Goal: Task Accomplishment & Management: Use online tool/utility

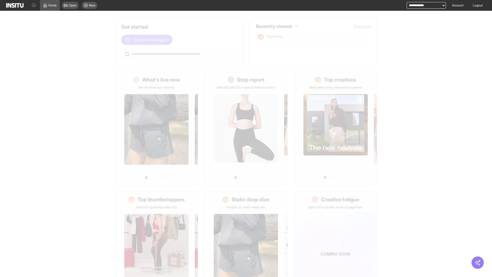
scroll to position [24, 0]
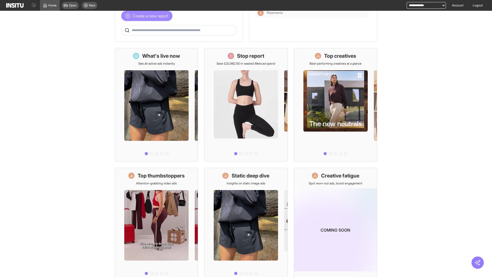
click at [148, 16] on span "Create a new report" at bounding box center [151, 16] width 36 height 6
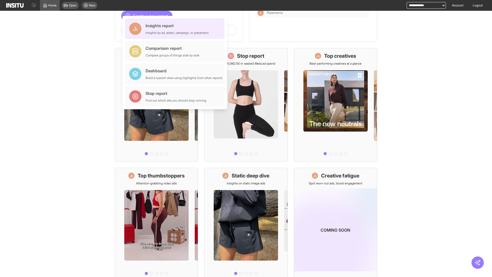
click at [176, 29] on div "Insights report Insights by ad, adset, campaign, or placement" at bounding box center [177, 29] width 63 height 12
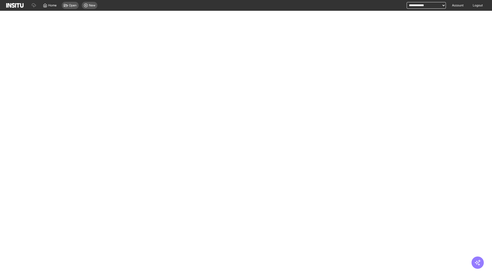
select select "**"
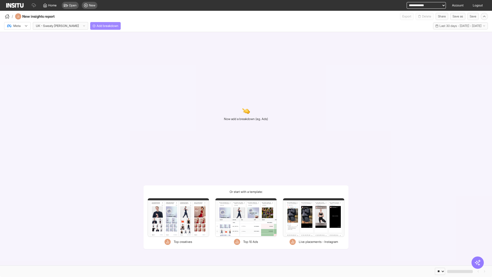
click at [97, 26] on span "Add breakdown" at bounding box center [108, 26] width 22 height 4
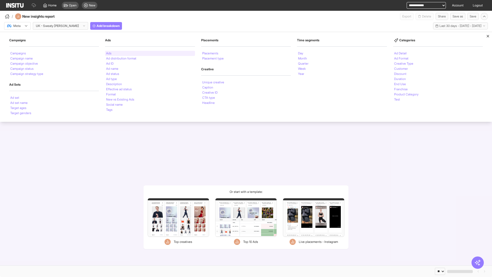
click at [109, 53] on li "Ads" at bounding box center [108, 53] width 5 height 3
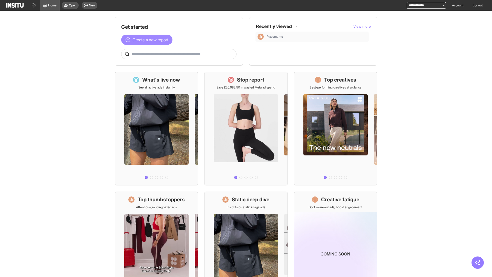
click at [148, 37] on span "Create a new report" at bounding box center [151, 40] width 36 height 6
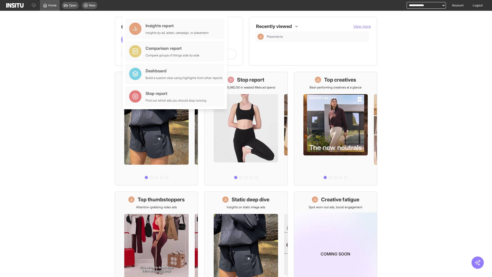
scroll to position [24, 0]
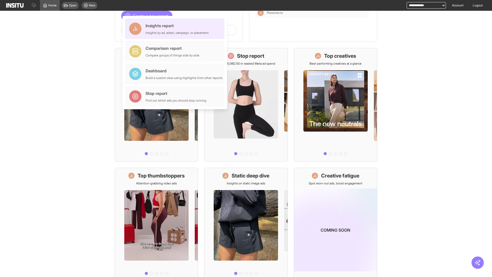
click at [176, 29] on div "Insights report Insights by ad, adset, campaign, or placement" at bounding box center [177, 29] width 63 height 12
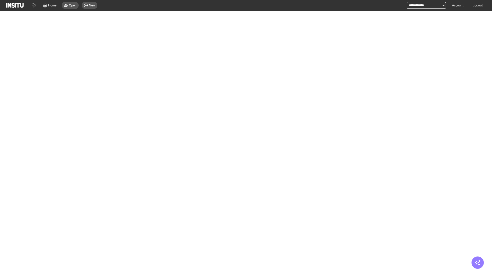
select select "**"
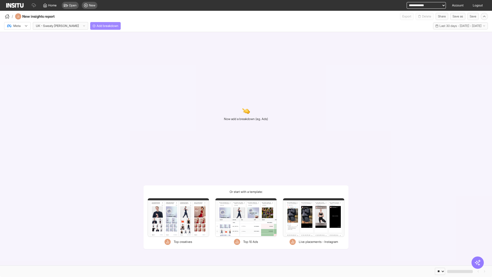
click at [97, 26] on span "Add breakdown" at bounding box center [108, 26] width 22 height 4
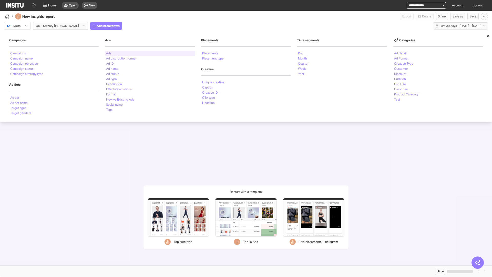
click at [109, 53] on li "Ads" at bounding box center [108, 53] width 5 height 3
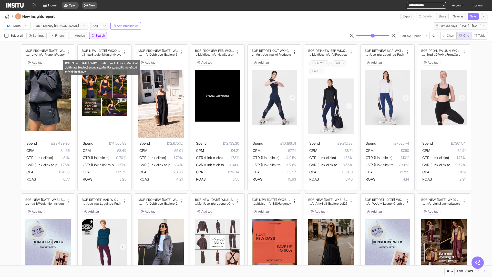
click at [101, 36] on span "Search" at bounding box center [100, 36] width 9 height 4
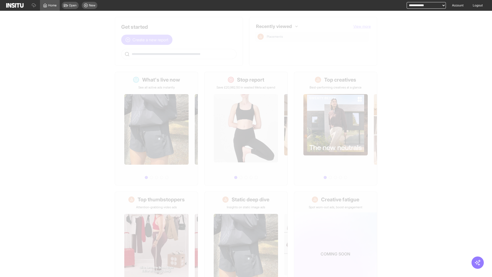
click at [148, 40] on span "Create a new report" at bounding box center [151, 40] width 36 height 6
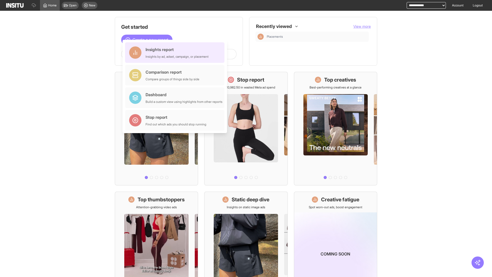
click at [176, 53] on div "Insights report Insights by ad, adset, campaign, or placement" at bounding box center [177, 52] width 63 height 12
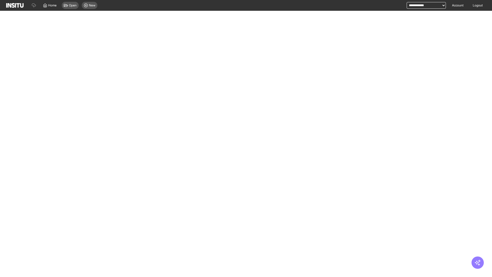
select select "**"
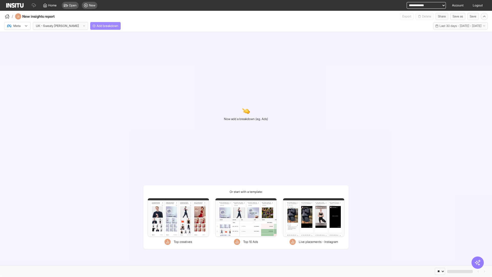
click at [97, 26] on span "Add breakdown" at bounding box center [108, 26] width 22 height 4
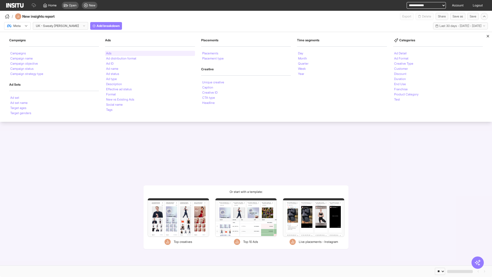
click at [109, 53] on li "Ads" at bounding box center [108, 53] width 5 height 3
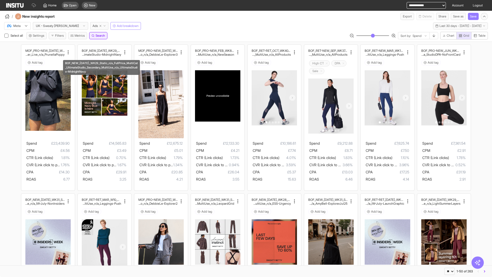
click at [101, 36] on span "Search" at bounding box center [100, 36] width 9 height 4
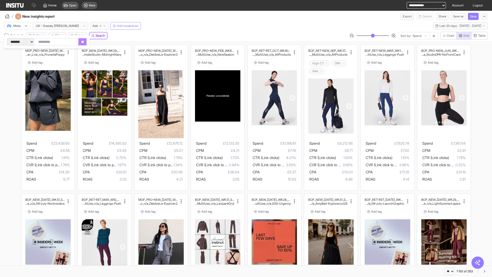
click at [17, 26] on div at bounding box center [14, 25] width 14 height 5
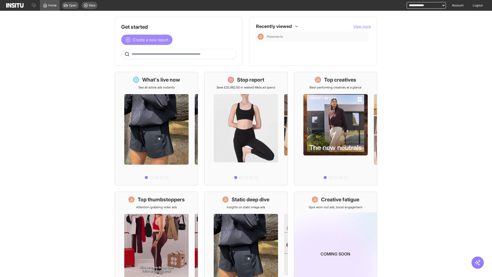
click at [148, 40] on span "Create a new report" at bounding box center [151, 40] width 36 height 6
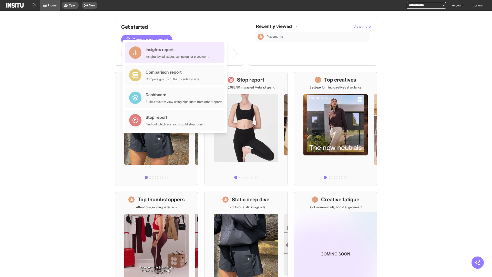
click at [176, 53] on div "Insights report Insights by ad, adset, campaign, or placement" at bounding box center [177, 52] width 63 height 12
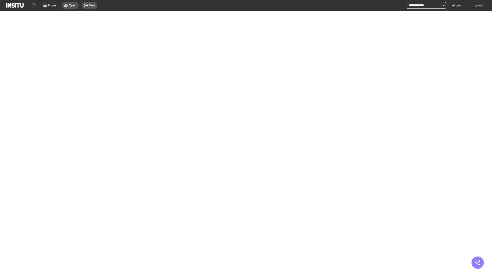
select select "**"
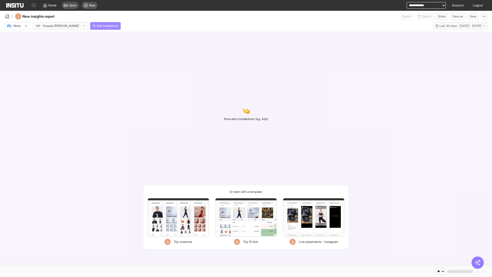
click at [97, 26] on span "Add breakdown" at bounding box center [108, 26] width 22 height 4
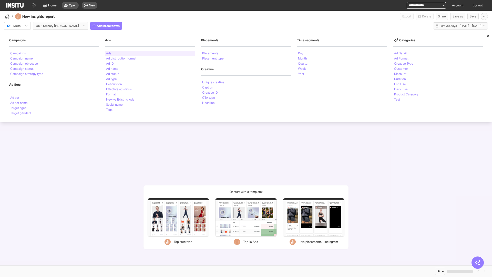
click at [109, 53] on li "Ads" at bounding box center [108, 53] width 5 height 3
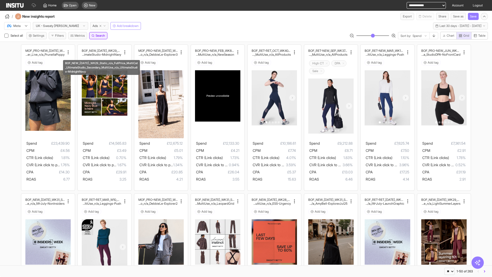
click at [101, 36] on span "Search" at bounding box center [100, 36] width 9 height 4
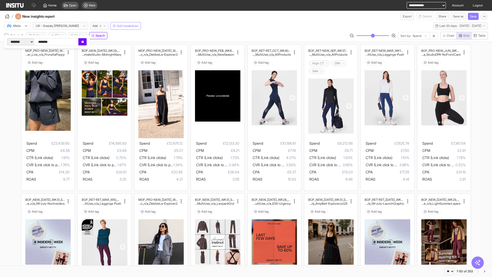
click at [87, 42] on input "**" at bounding box center [82, 41] width 8 height 7
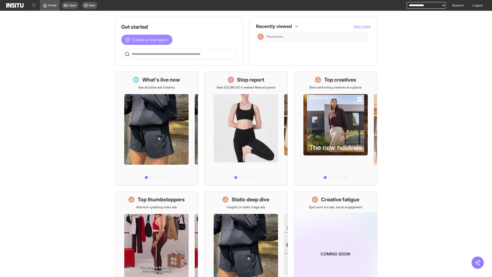
click at [148, 37] on span "Create a new report" at bounding box center [151, 40] width 36 height 6
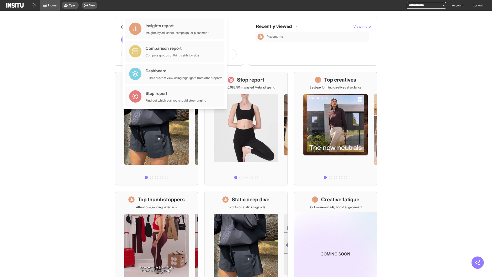
scroll to position [24, 0]
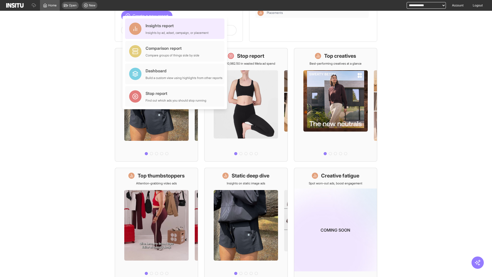
click at [176, 29] on div "Insights report Insights by ad, adset, campaign, or placement" at bounding box center [177, 29] width 63 height 12
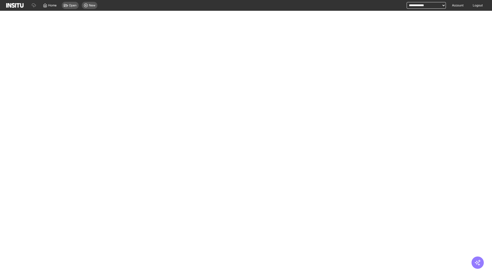
select select "**"
